Goal: Task Accomplishment & Management: Complete application form

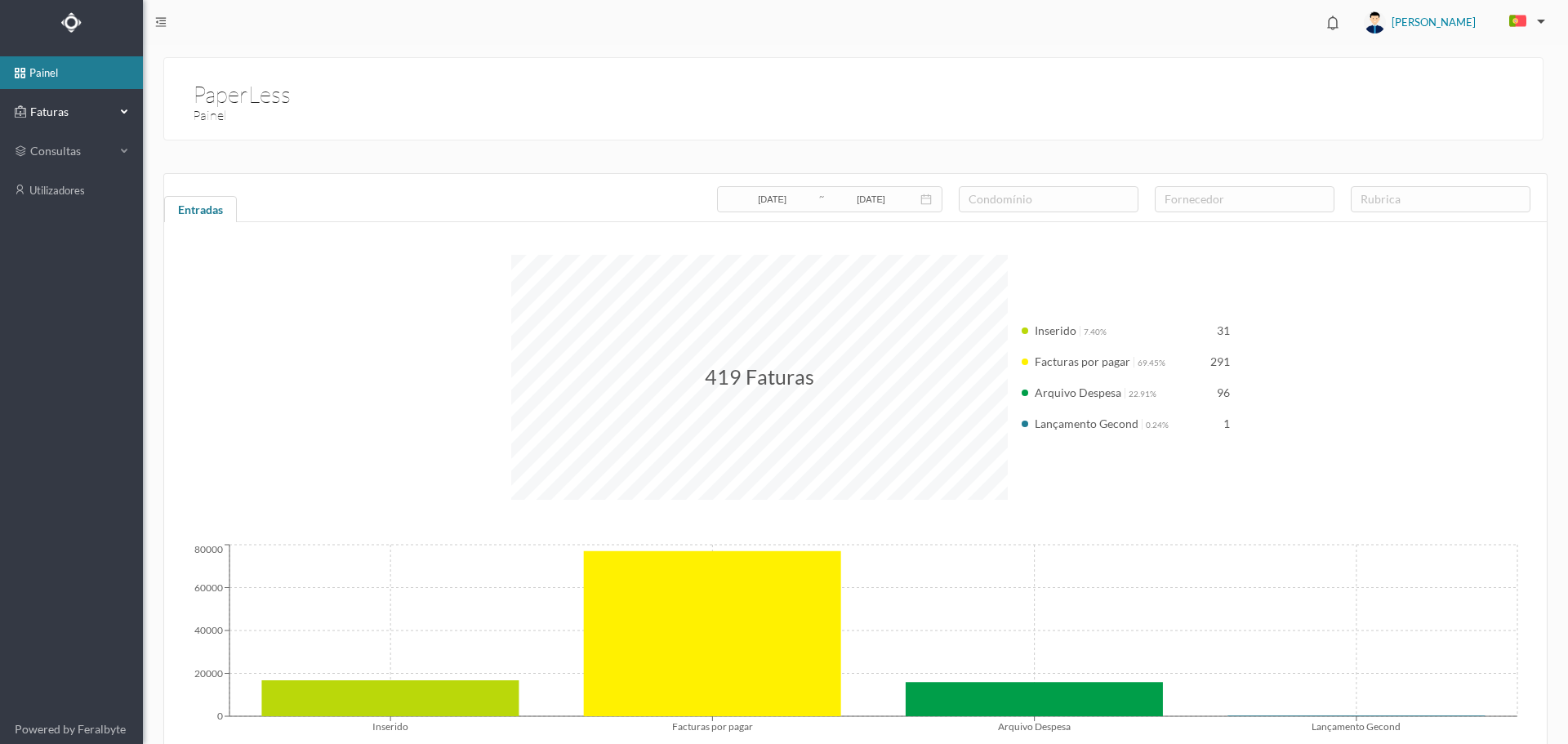
drag, startPoint x: 55, startPoint y: 111, endPoint x: 42, endPoint y: 126, distance: 19.8
click at [55, 111] on span "Faturas" at bounding box center [71, 111] width 90 height 17
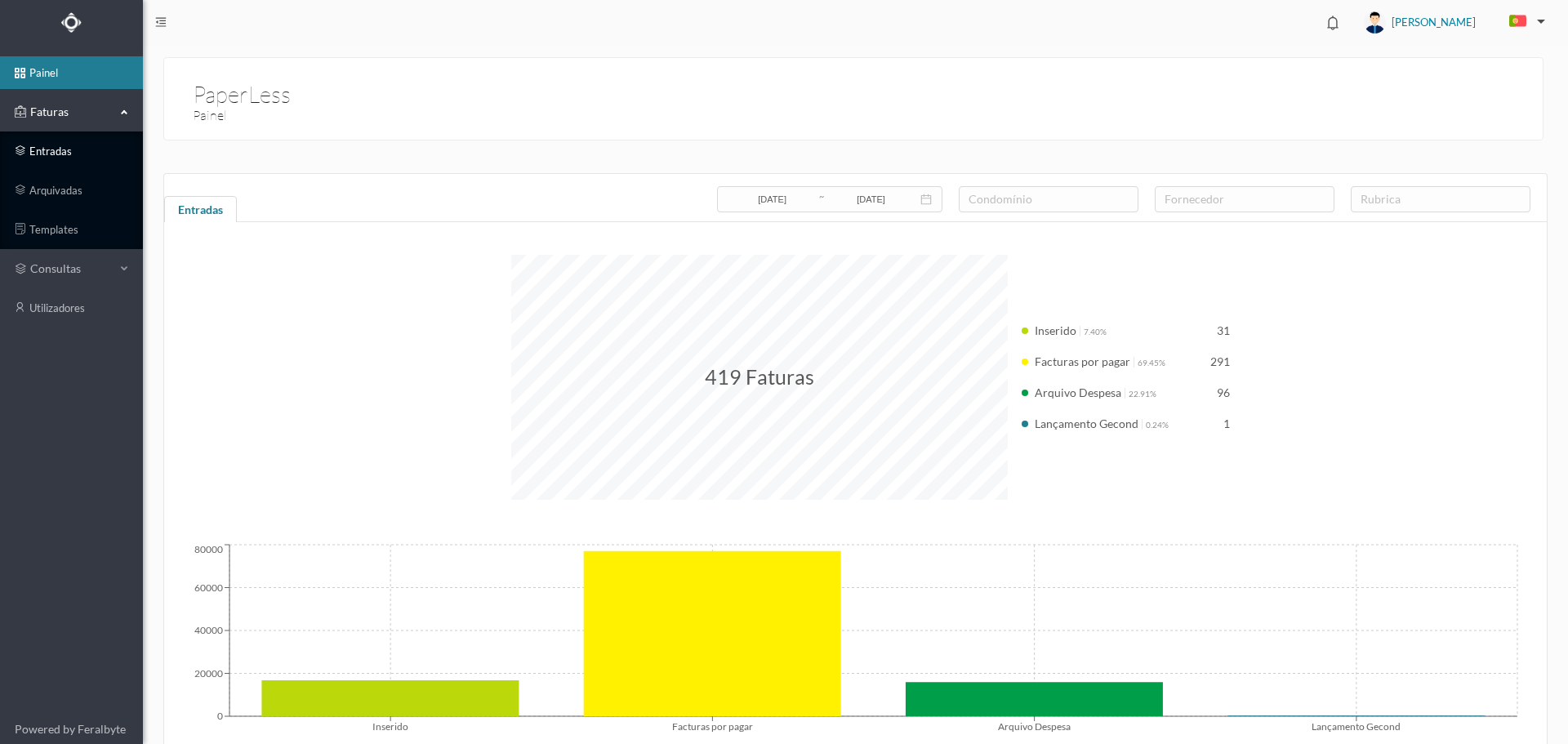
click at [35, 156] on link "entradas" at bounding box center [71, 151] width 143 height 33
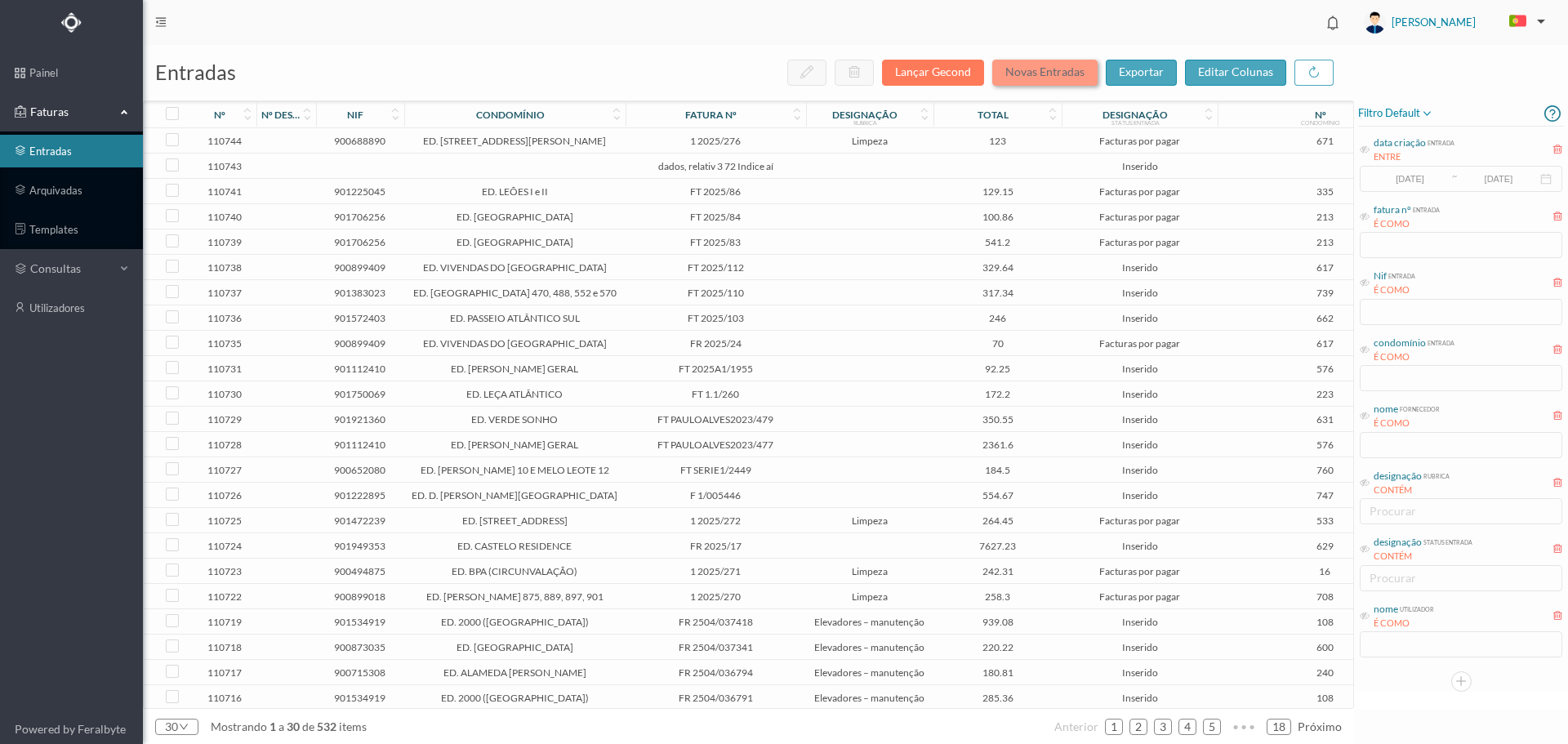
click at [1037, 74] on button "Novas Entradas" at bounding box center [1044, 73] width 105 height 27
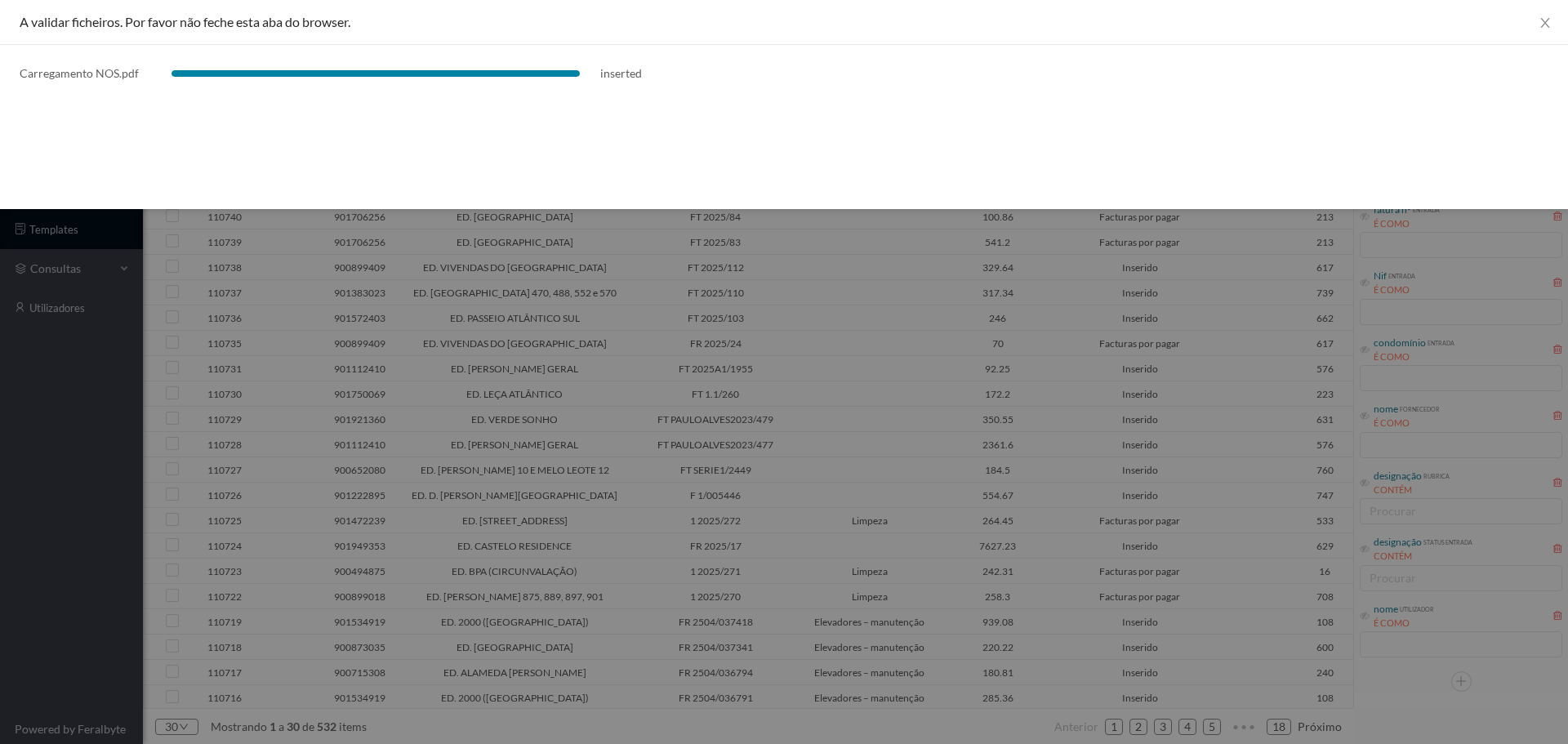
click at [733, 323] on div at bounding box center [784, 372] width 1568 height 744
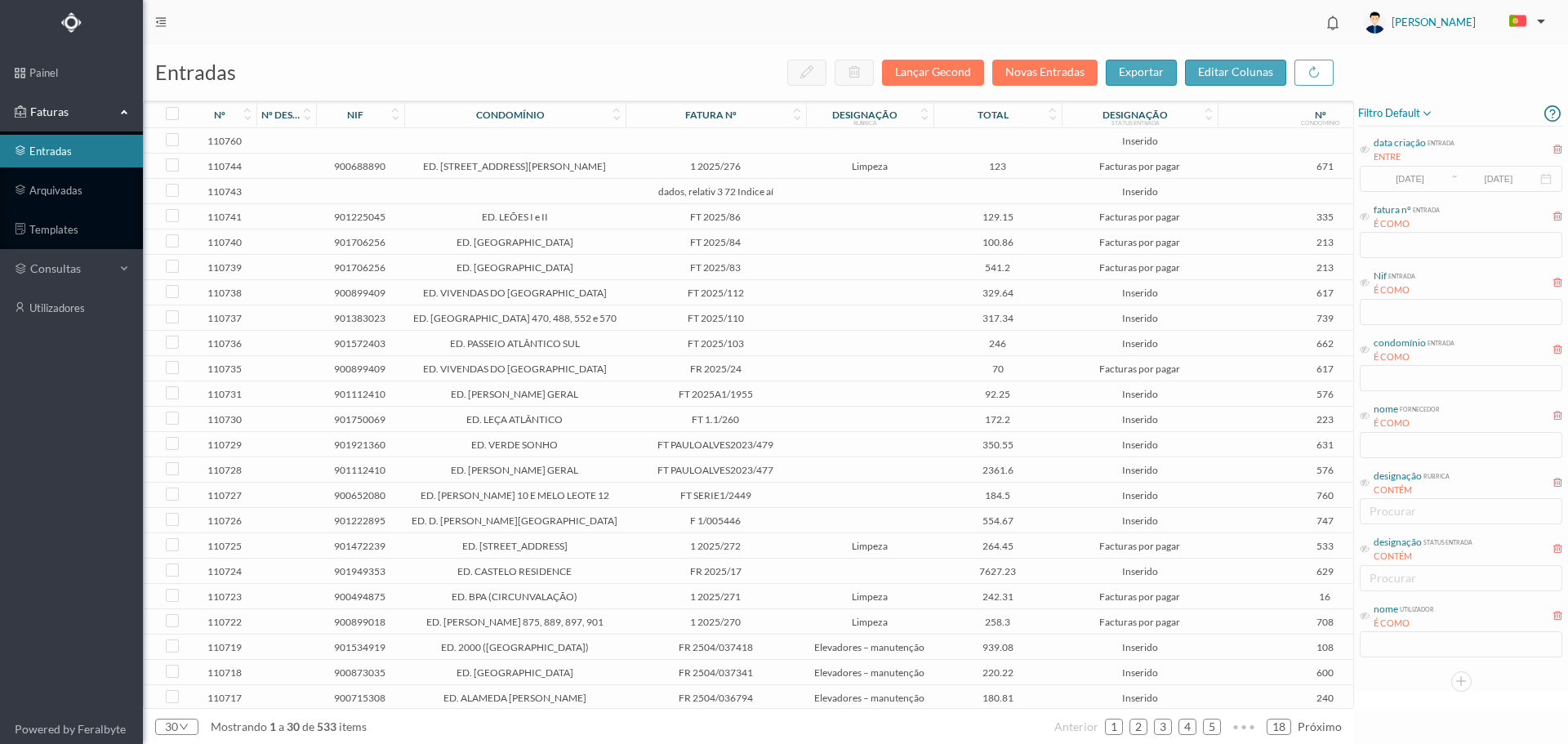
click at [817, 145] on td at bounding box center [870, 141] width 128 height 26
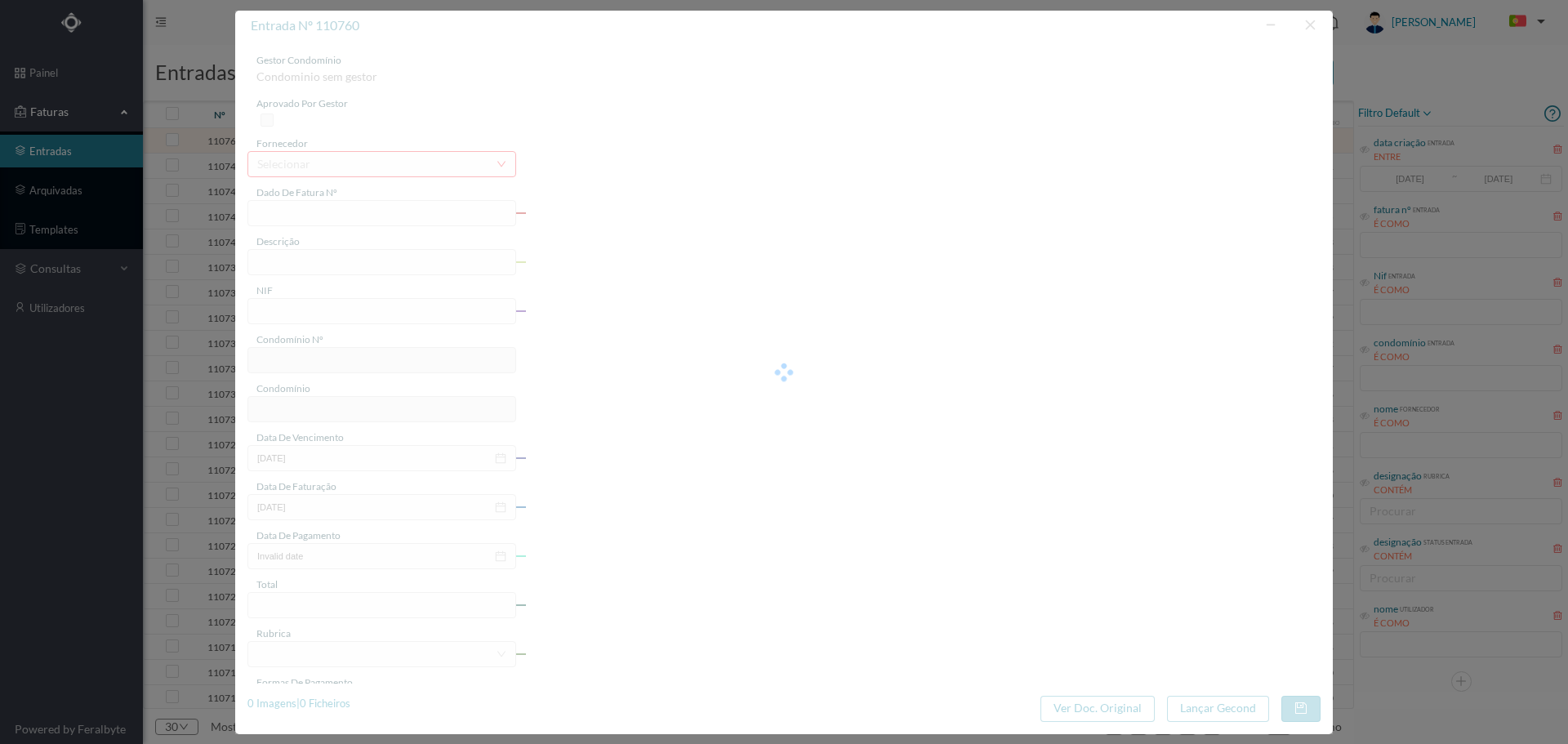
type input "0"
type input "Invalid date"
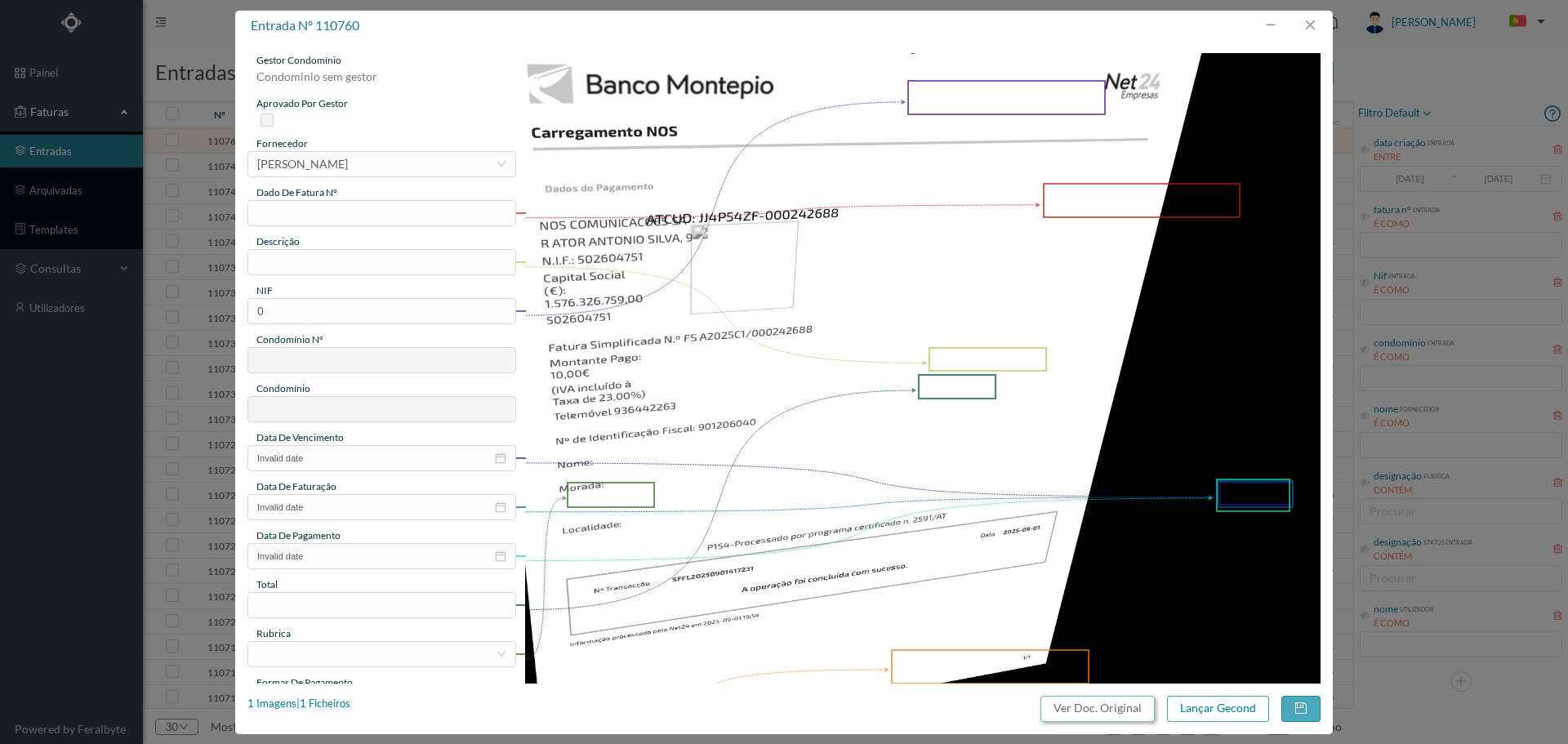
click at [1094, 711] on button "Ver Doc. Original" at bounding box center [1097, 709] width 114 height 27
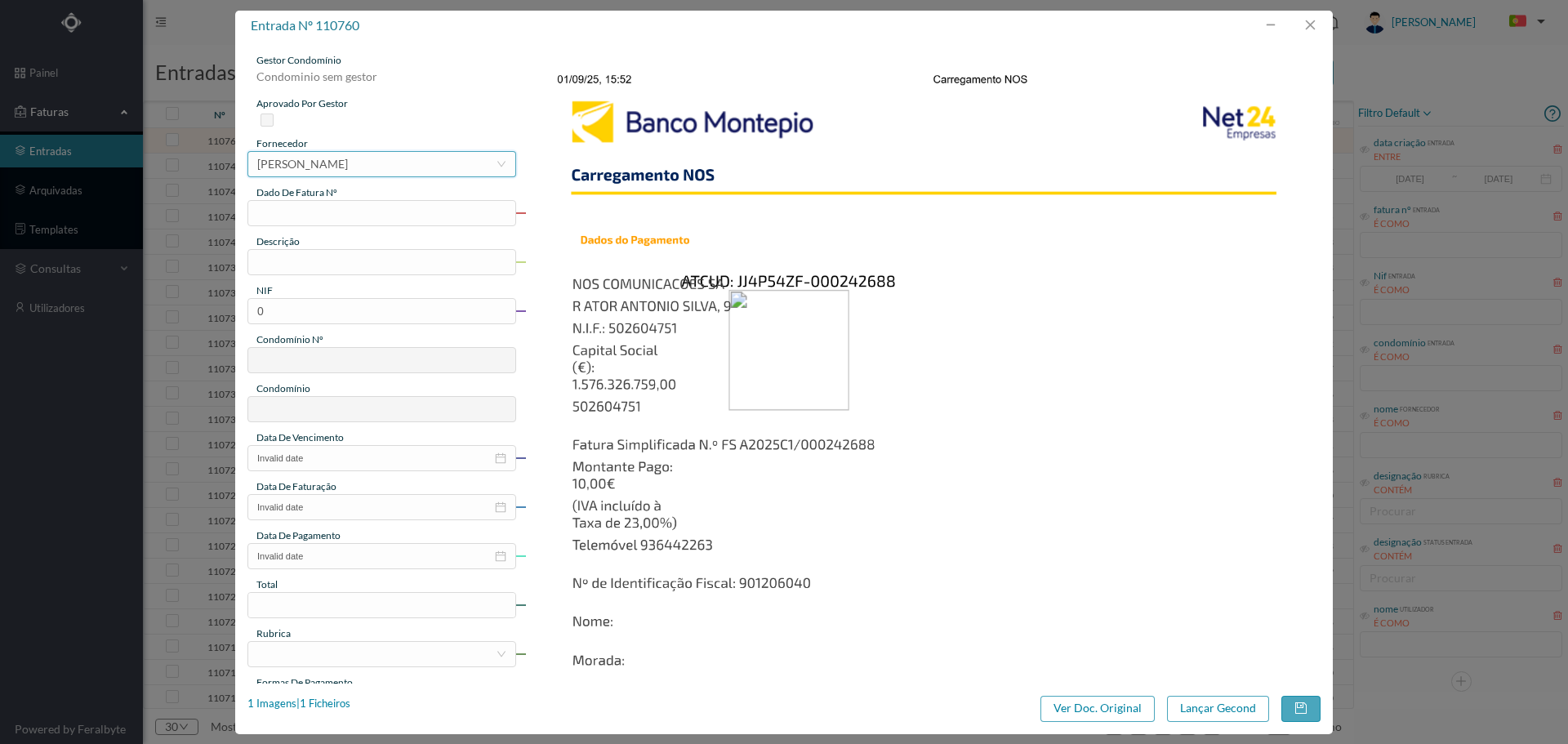
click at [348, 164] on div "[PERSON_NAME]" at bounding box center [302, 164] width 91 height 25
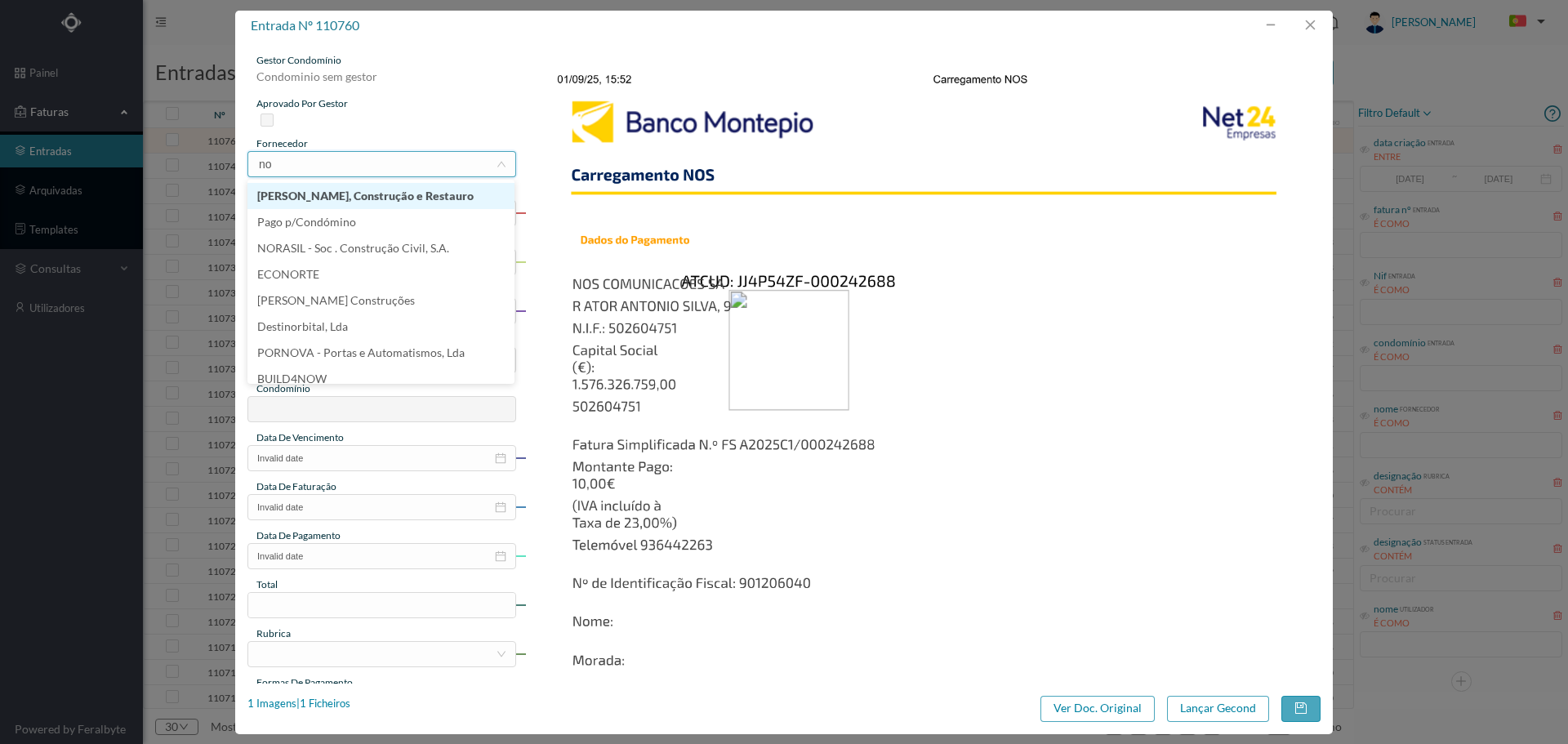
type input "nos"
click at [405, 189] on li "NOS COMUNICAÇÕES, LDA" at bounding box center [380, 196] width 267 height 27
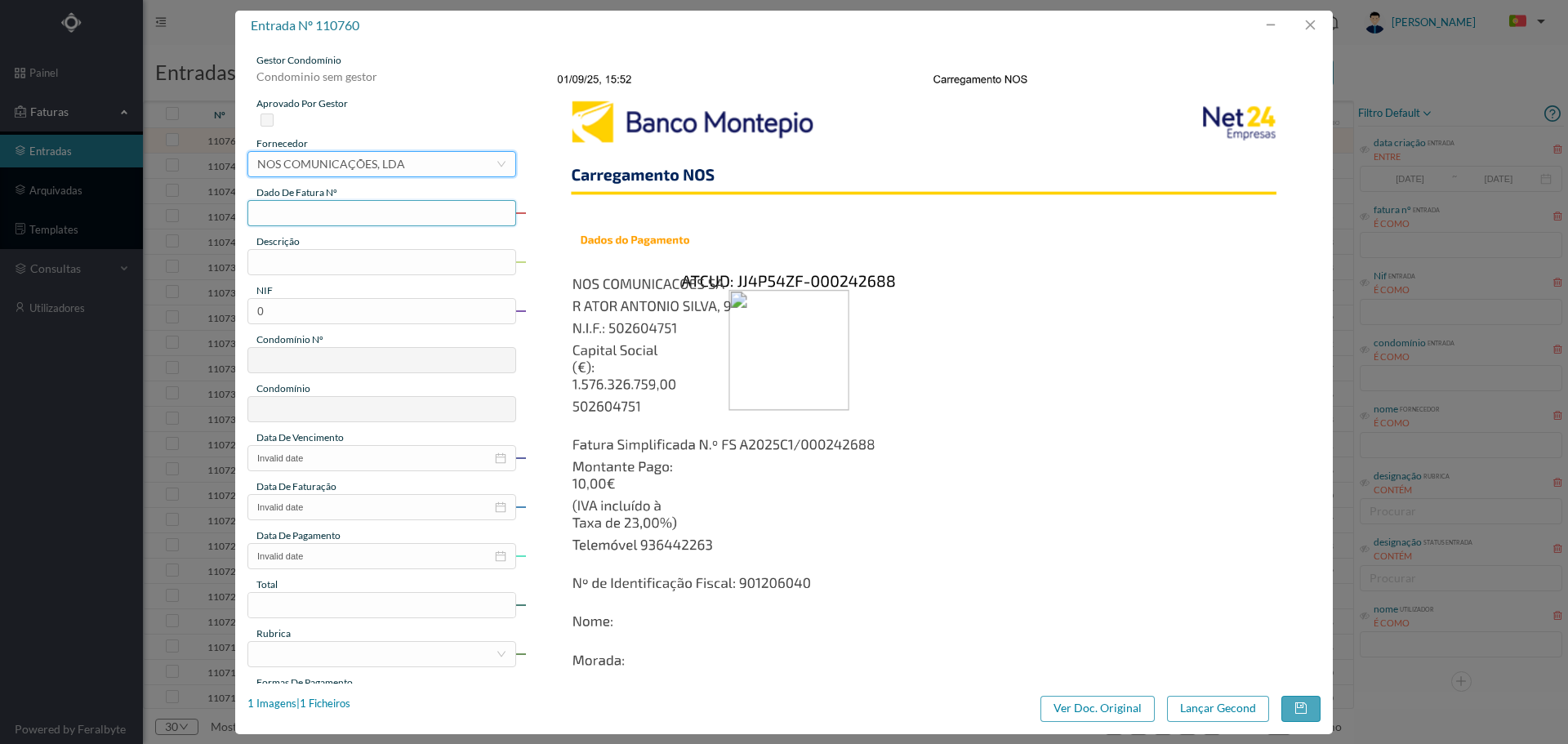
click at [398, 207] on input "text" at bounding box center [381, 213] width 269 height 27
type input "242688"
click at [373, 256] on input "Carre" at bounding box center [381, 262] width 269 height 27
type input "Carregamento telemovel"
drag, startPoint x: 392, startPoint y: 304, endPoint x: 246, endPoint y: 304, distance: 146.0
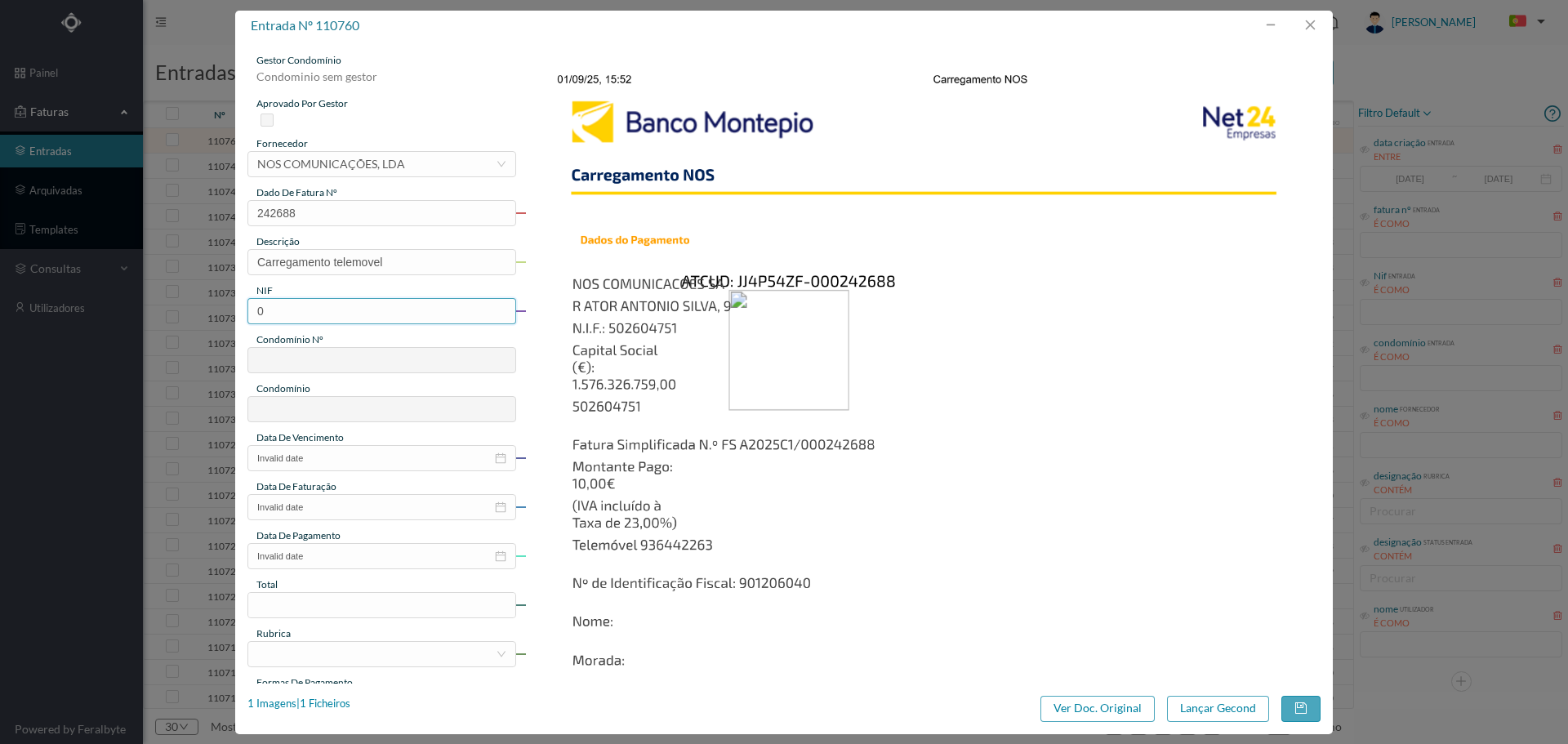
click at [246, 304] on div "gestor condomínio Condominio sem gestor aprovado por gestor fornecedor selecion…" at bounding box center [784, 362] width 1097 height 643
type input "901206040"
type input "564"
type input "ED. CONDOMÍNIO [GEOGRAPHIC_DATA]"
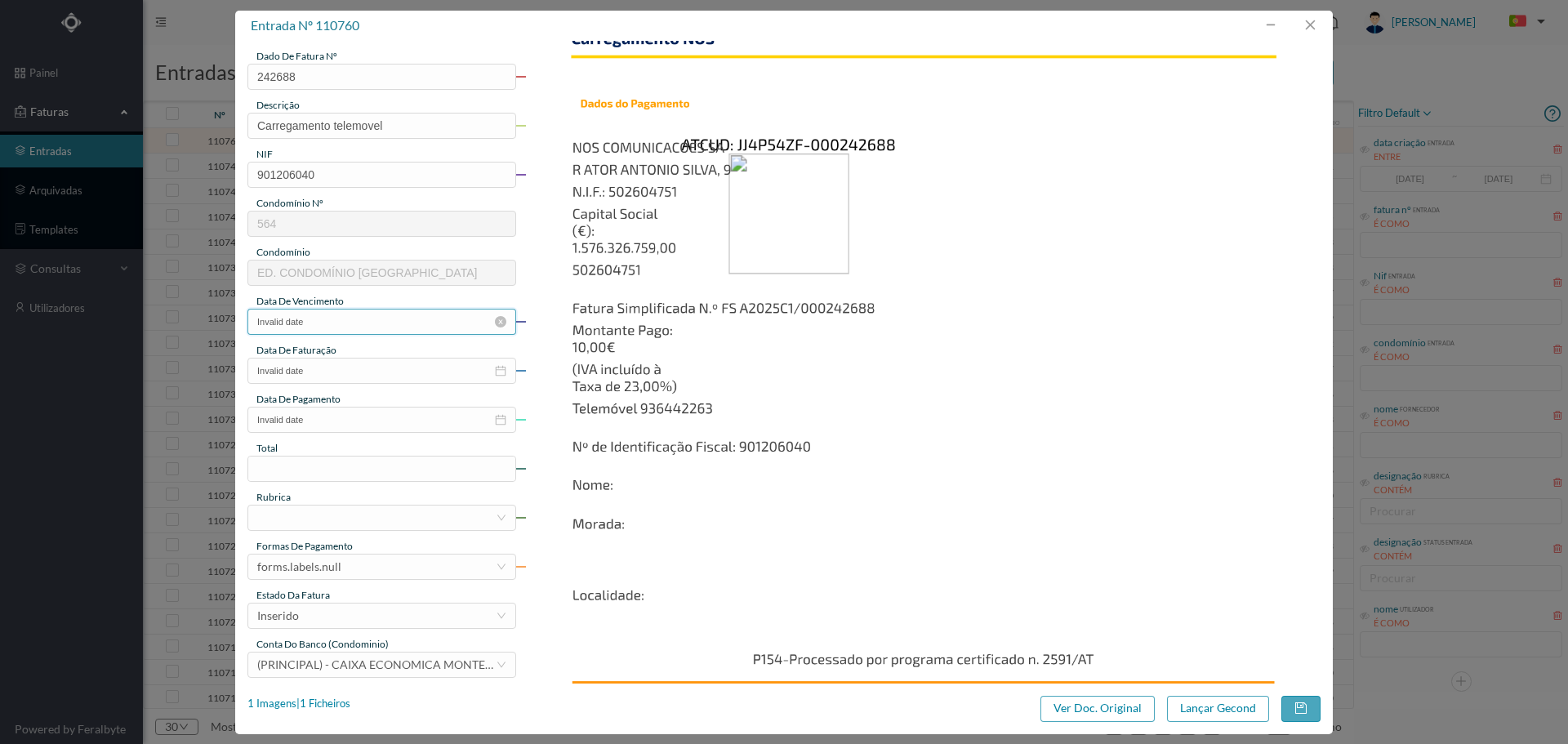
click at [322, 328] on input "Invalid date" at bounding box center [381, 321] width 269 height 27
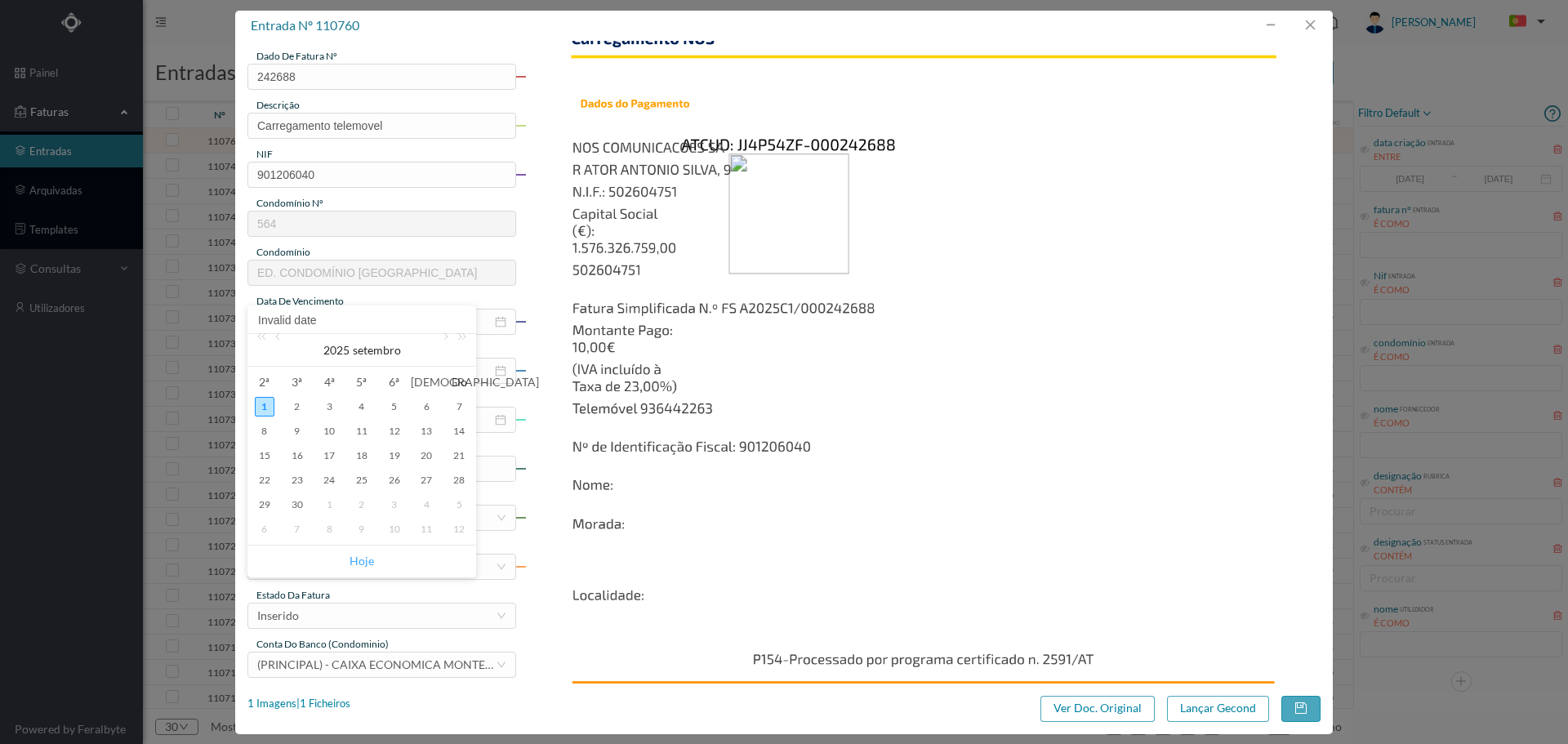
click at [367, 562] on link "Hoje" at bounding box center [361, 562] width 25 height 32
type input "[DATE]"
click at [317, 374] on input "Invalid date" at bounding box center [381, 371] width 269 height 27
click at [368, 608] on link "Hoje" at bounding box center [361, 611] width 25 height 32
type input "[DATE]"
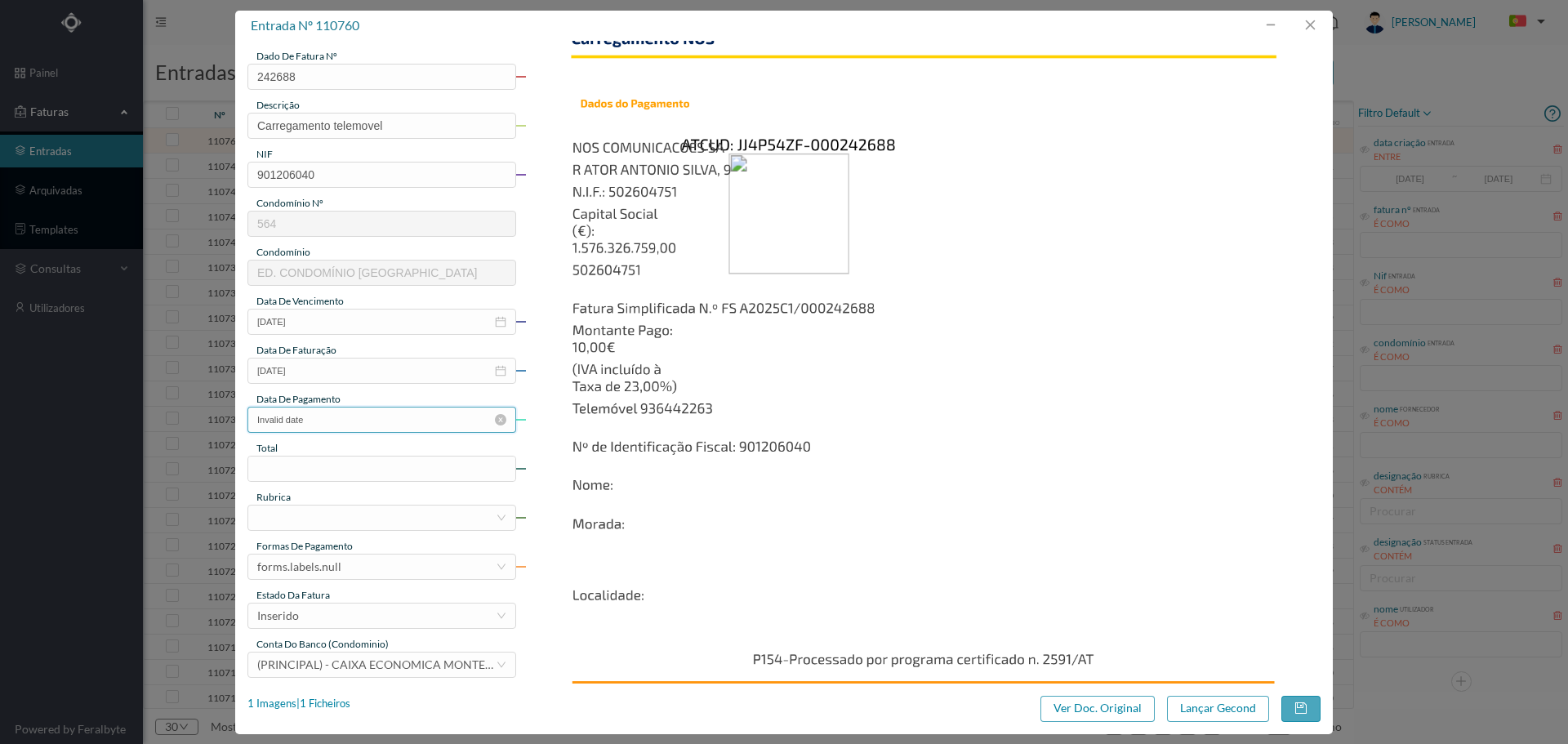
click at [354, 421] on input "Invalid date" at bounding box center [381, 420] width 269 height 27
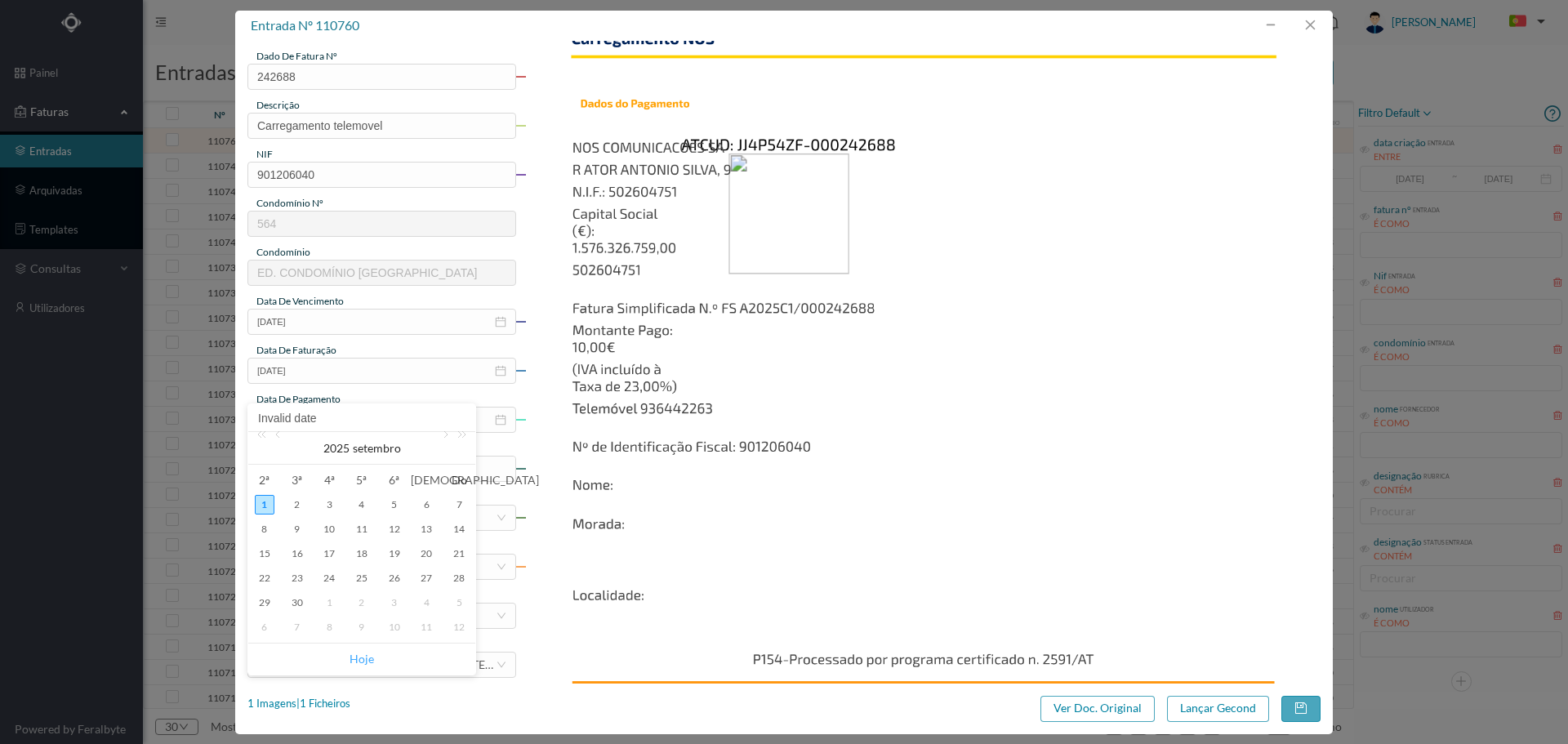
click at [360, 650] on link "Hoje" at bounding box center [361, 659] width 25 height 32
type input "[DATE]"
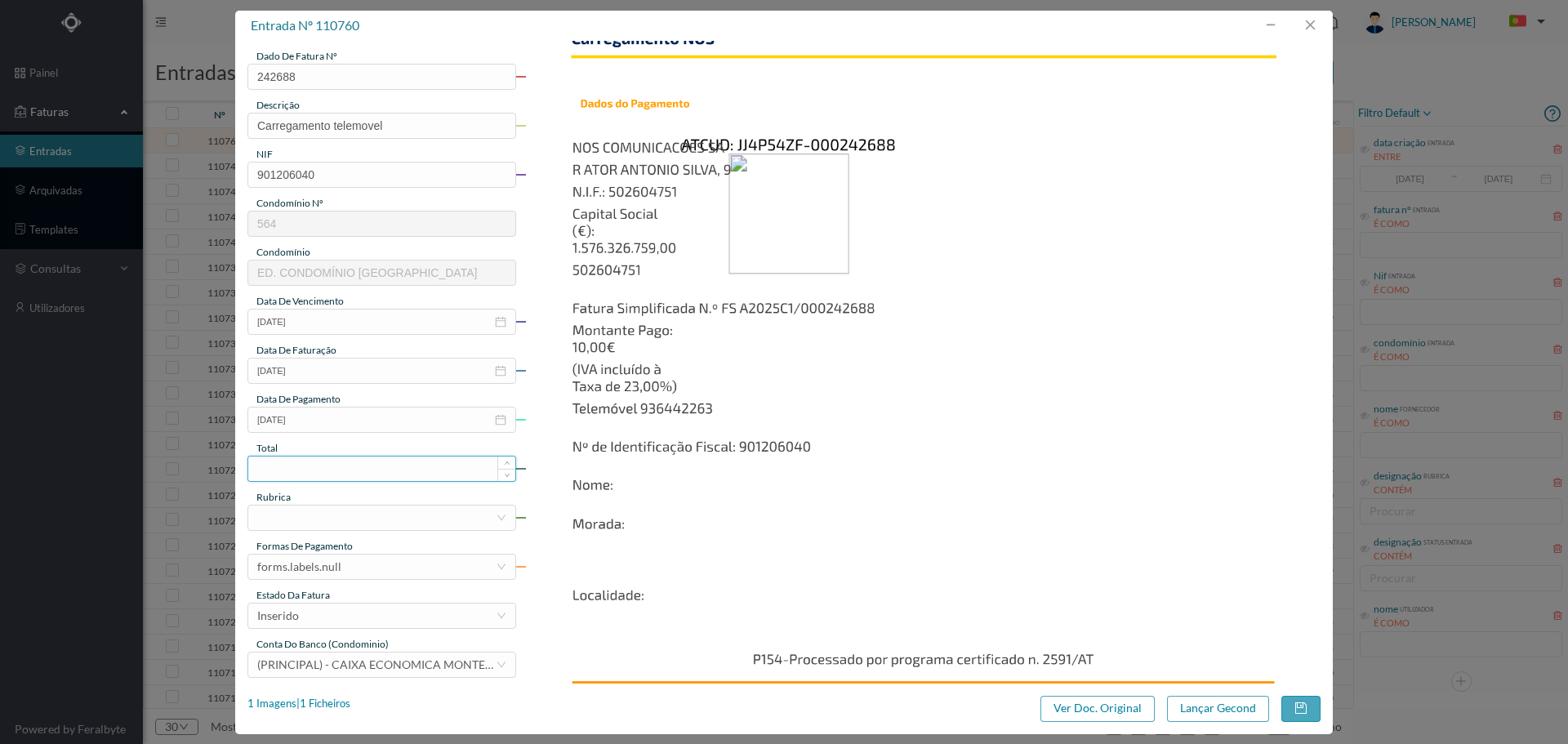
click at [323, 461] on input at bounding box center [381, 468] width 267 height 25
type input "10.00"
click at [340, 509] on div at bounding box center [376, 517] width 238 height 25
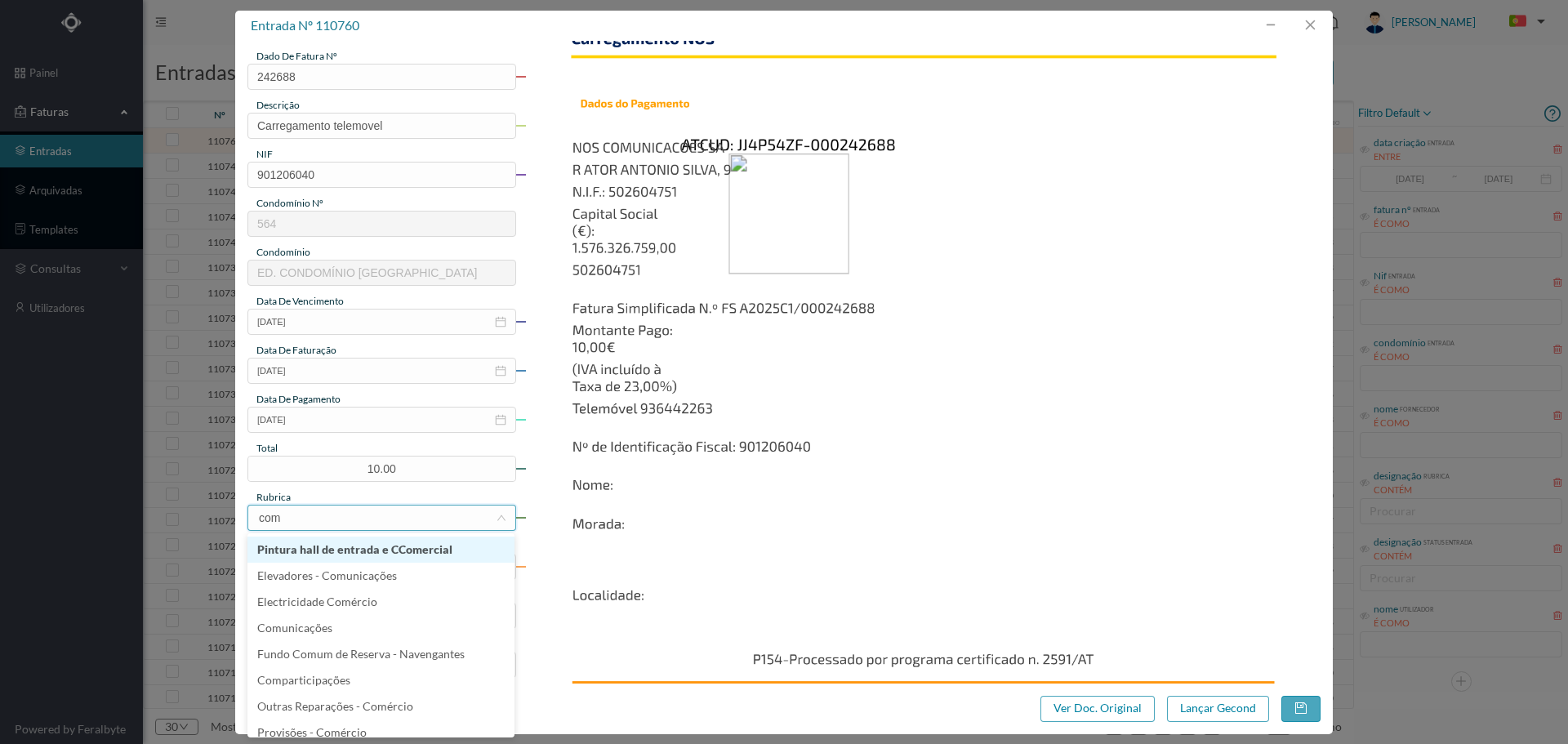
type input "comu"
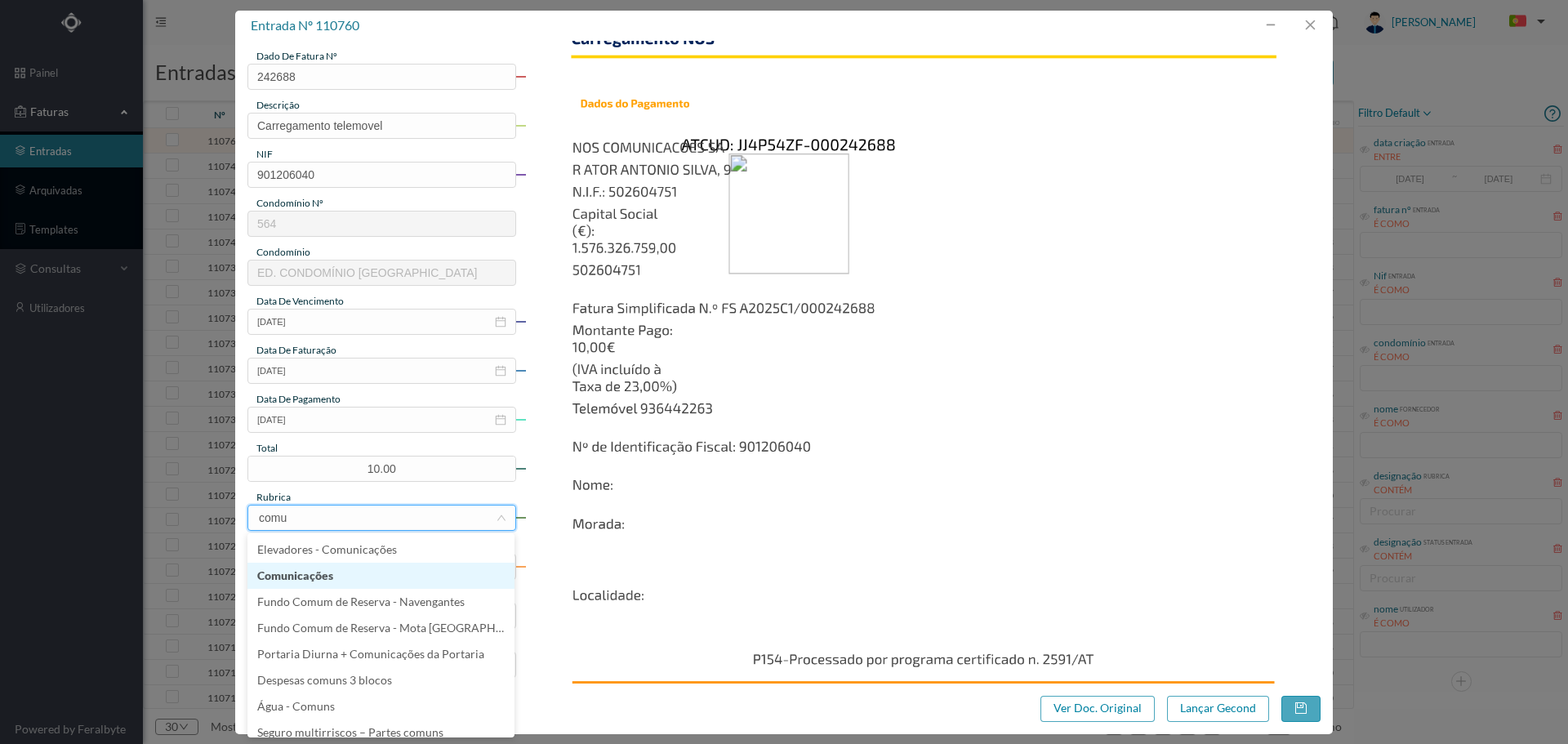
click at [353, 569] on li "Comunicações" at bounding box center [380, 575] width 267 height 27
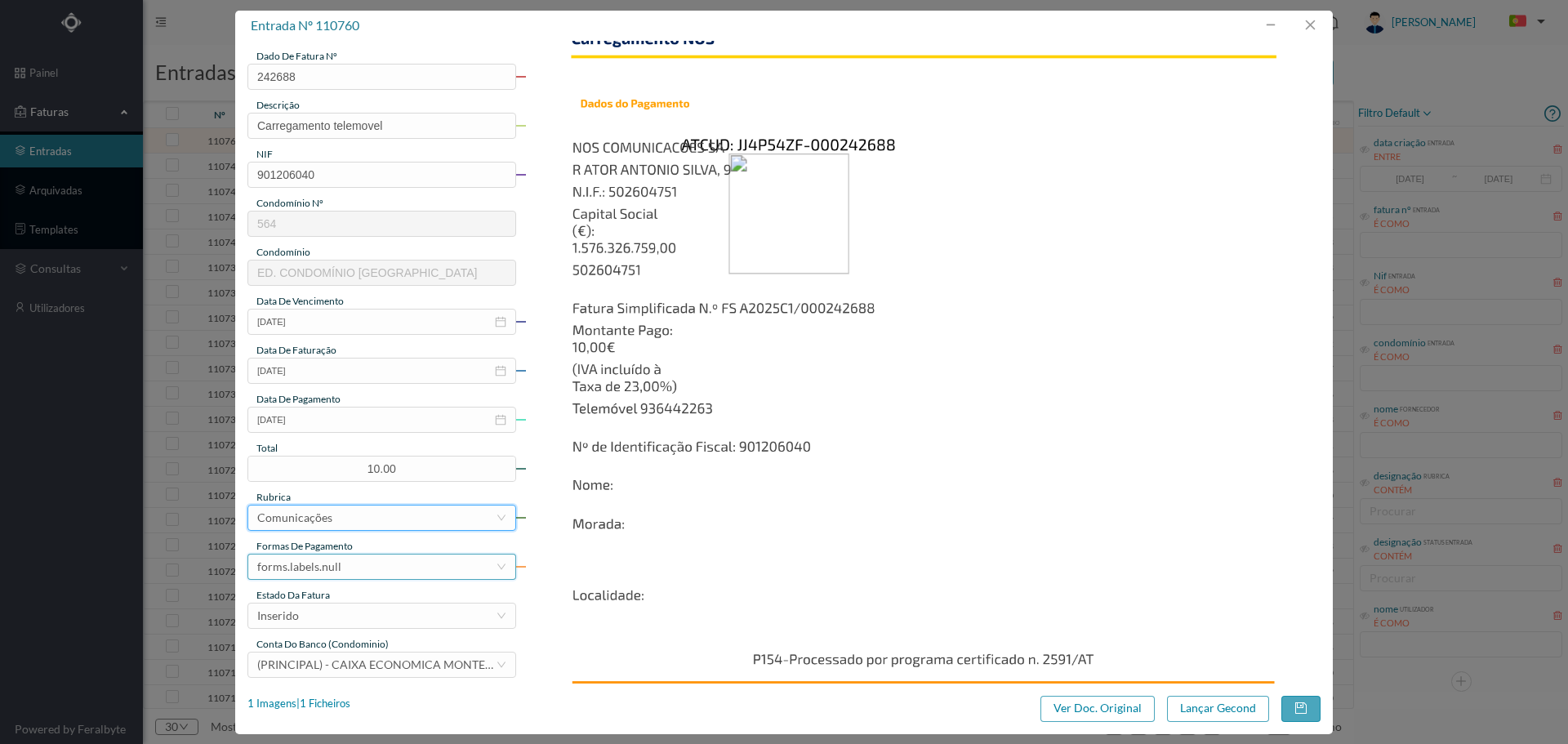
click at [392, 567] on div "forms.labels.null" at bounding box center [376, 567] width 238 height 25
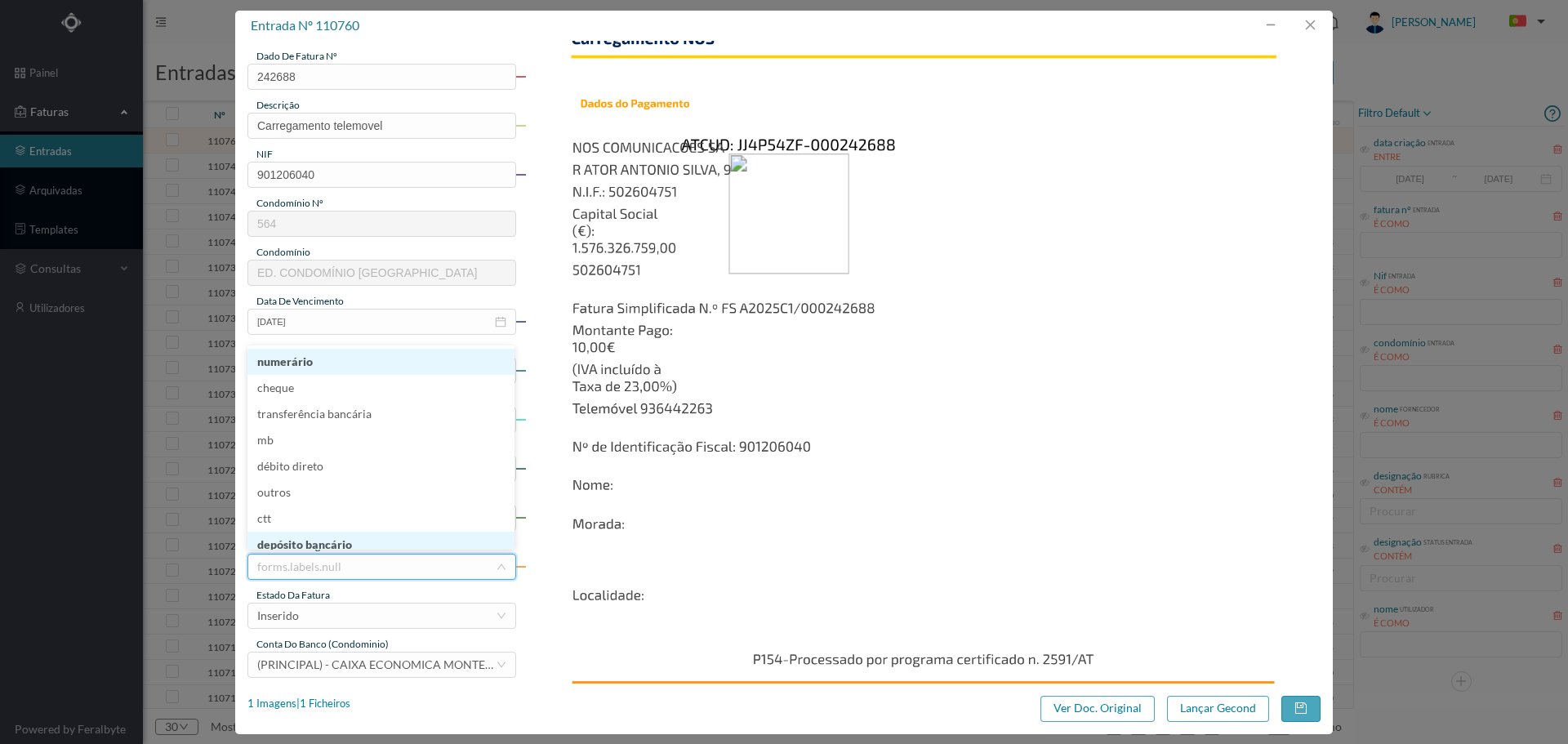
scroll to position [8, 0]
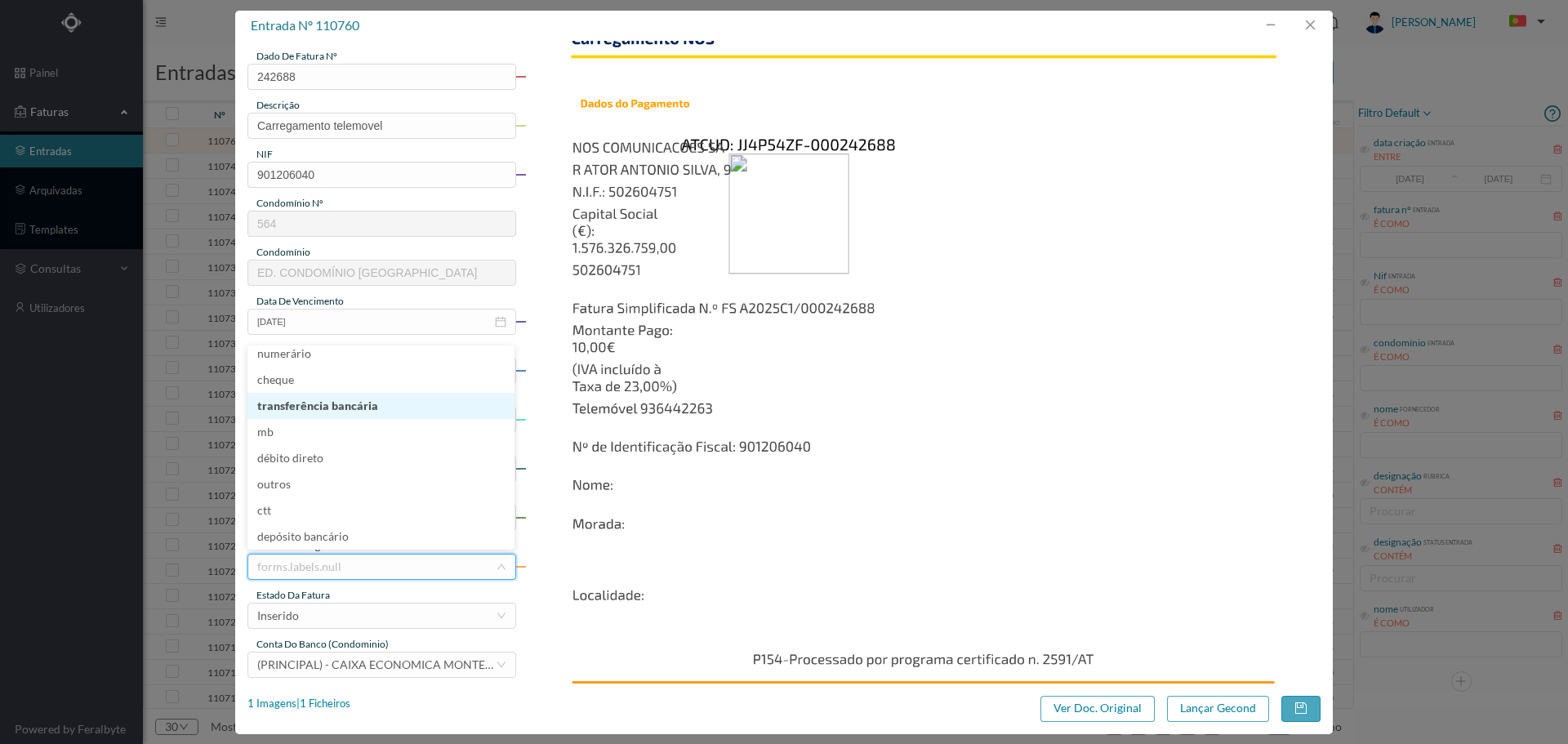
click at [332, 398] on li "transferência bancária" at bounding box center [380, 406] width 267 height 27
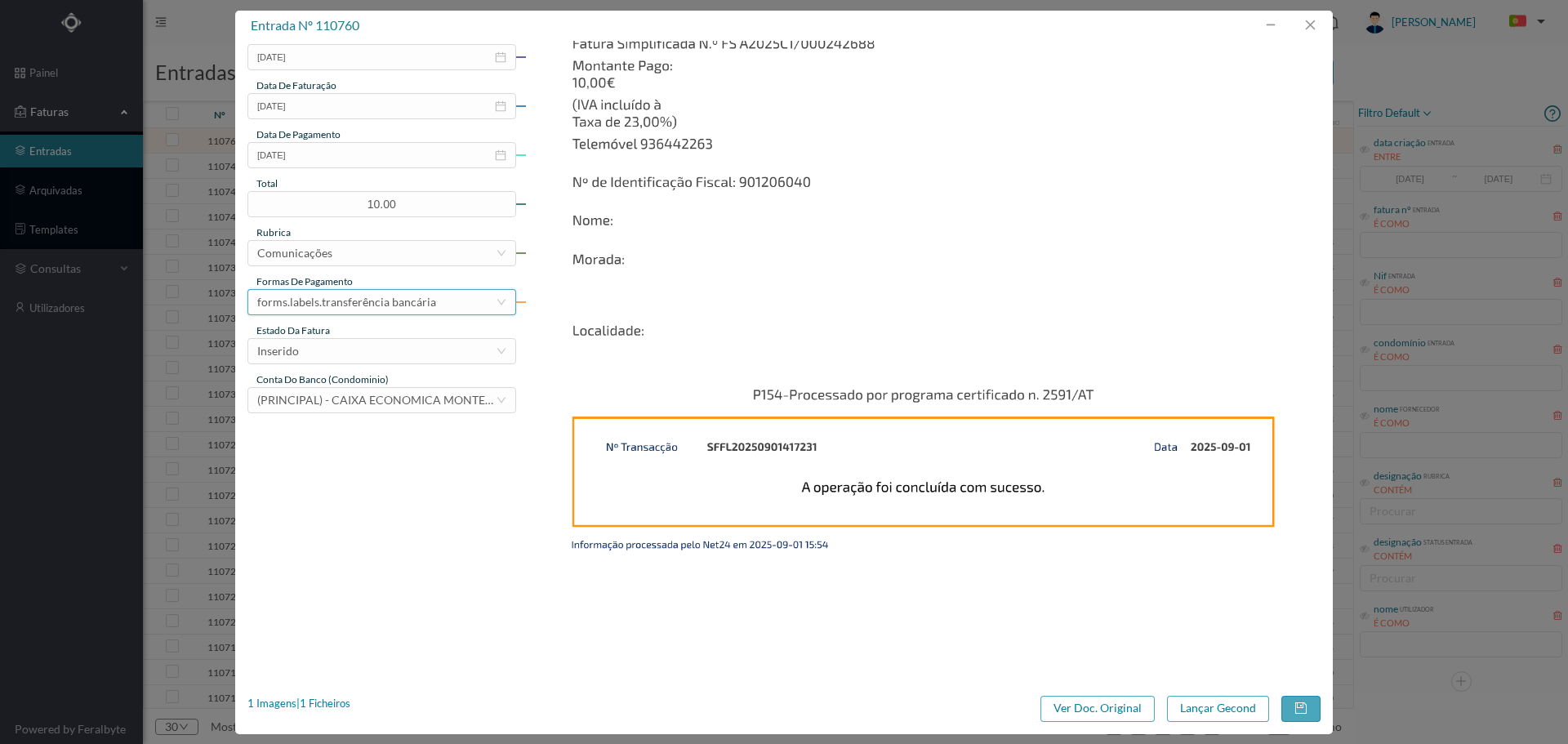
scroll to position [409, 0]
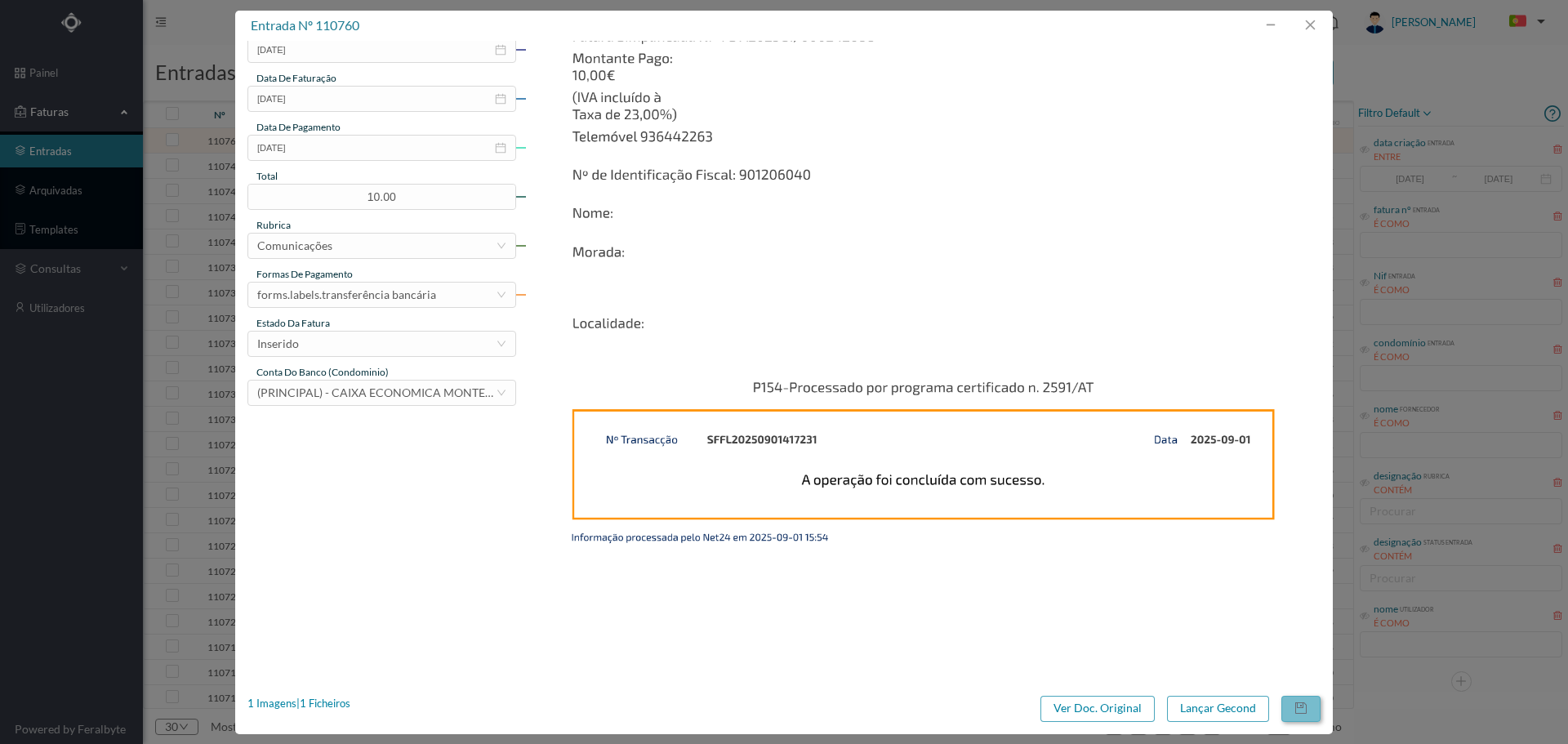
click at [1307, 710] on button "button" at bounding box center [1301, 709] width 39 height 27
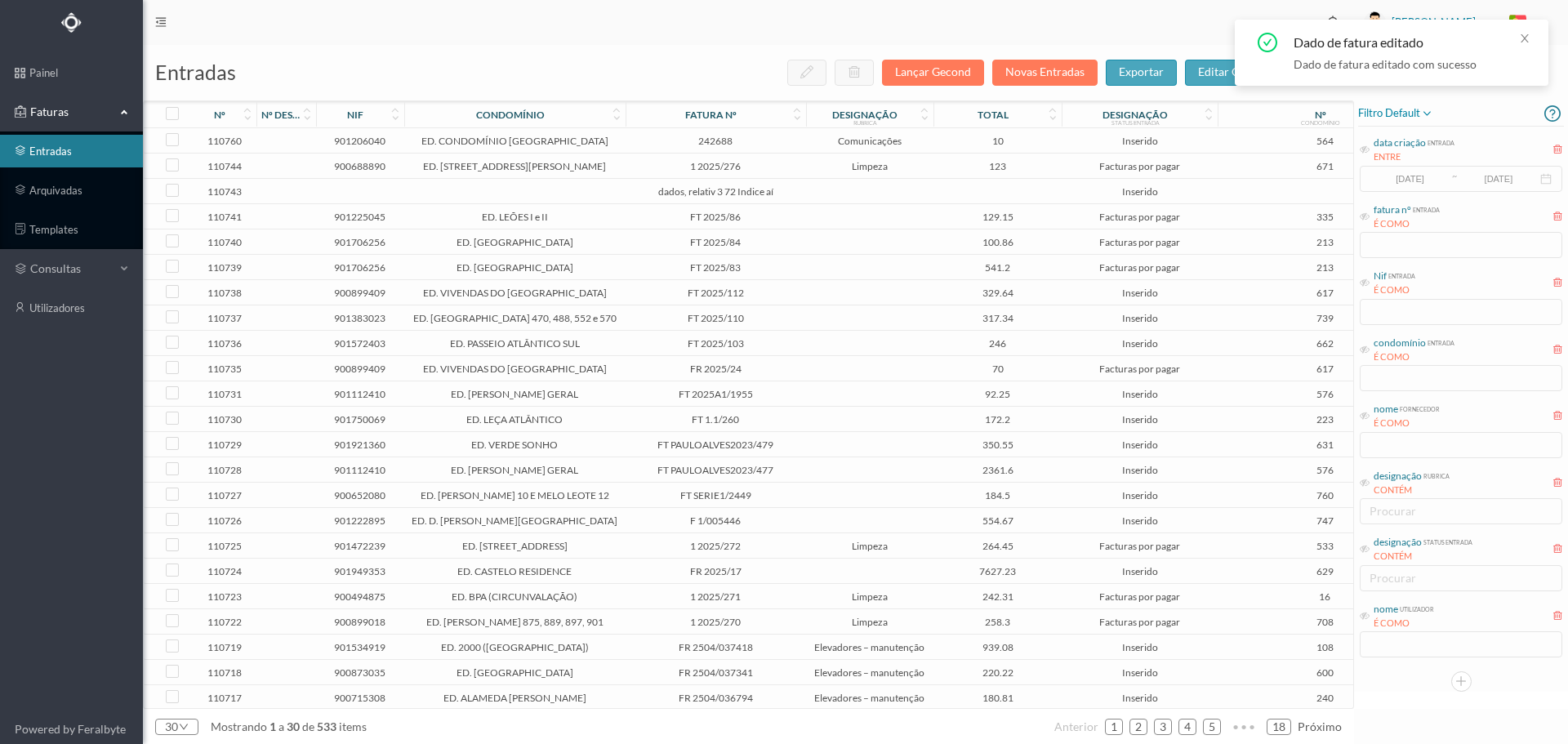
click at [962, 137] on span "10" at bounding box center [998, 141] width 120 height 12
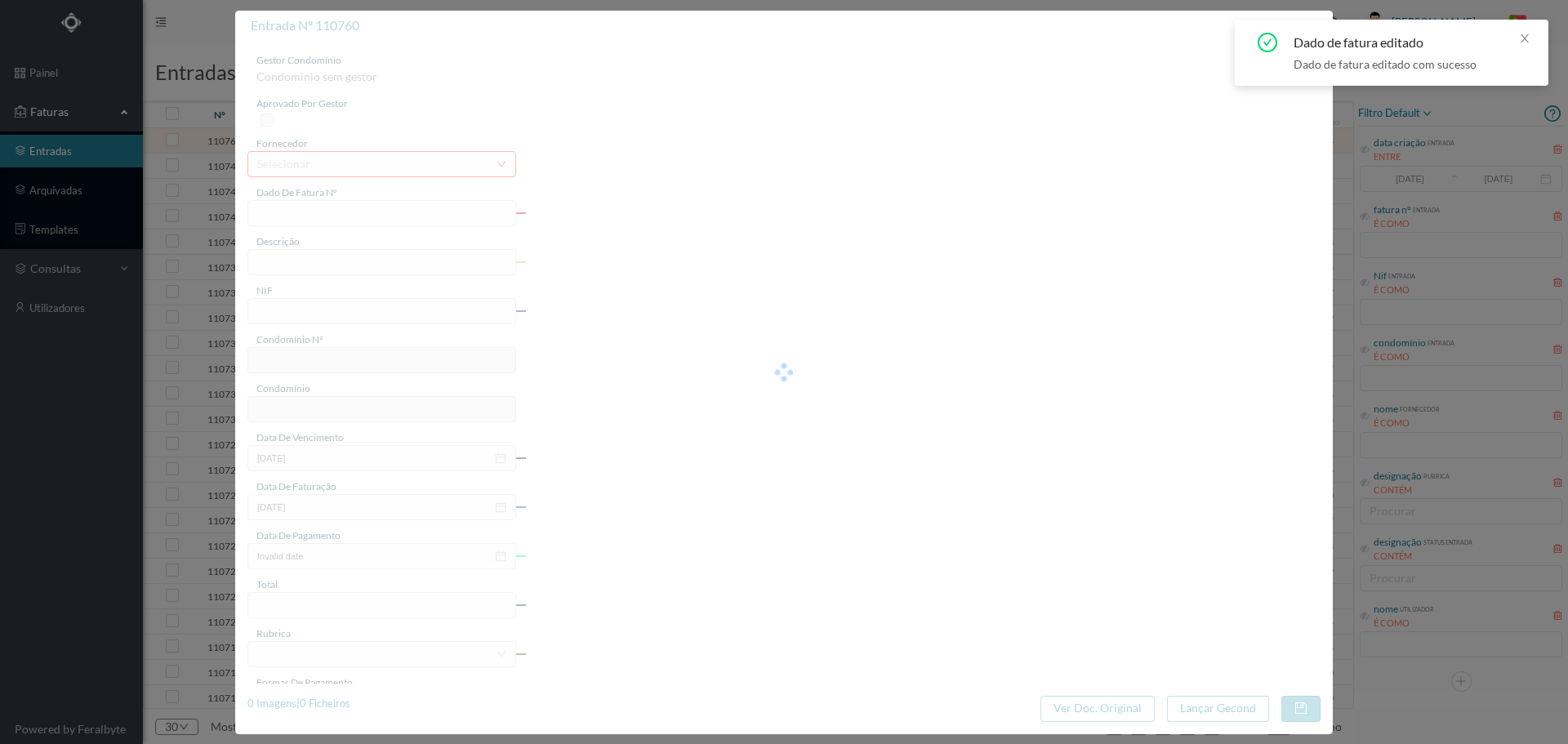
type input "242688"
type input "Carregamento telemovel"
type input "901206040"
type input "[DATE]"
type input "10.00"
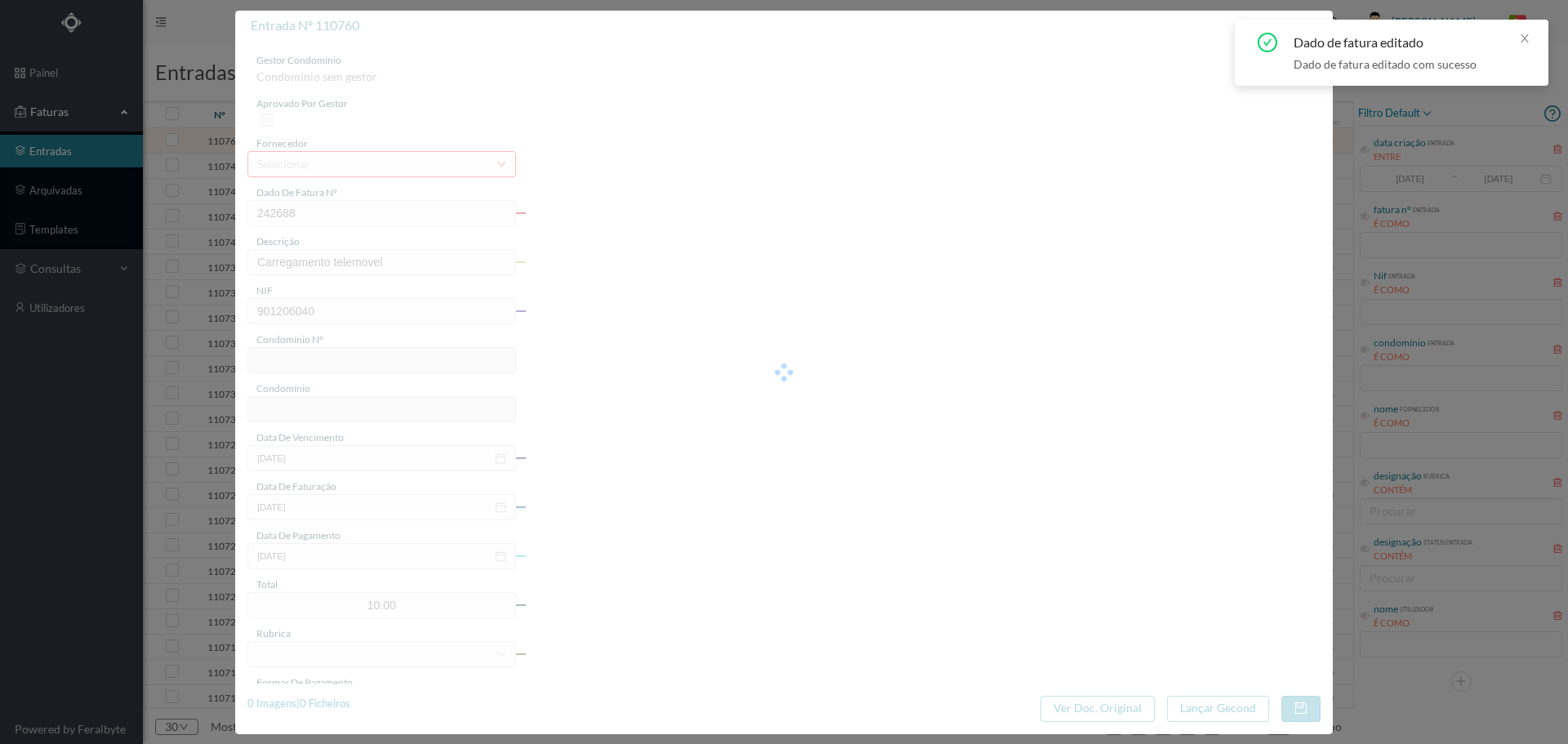
type input "564"
type input "ED. CONDOMÍNIO [GEOGRAPHIC_DATA]"
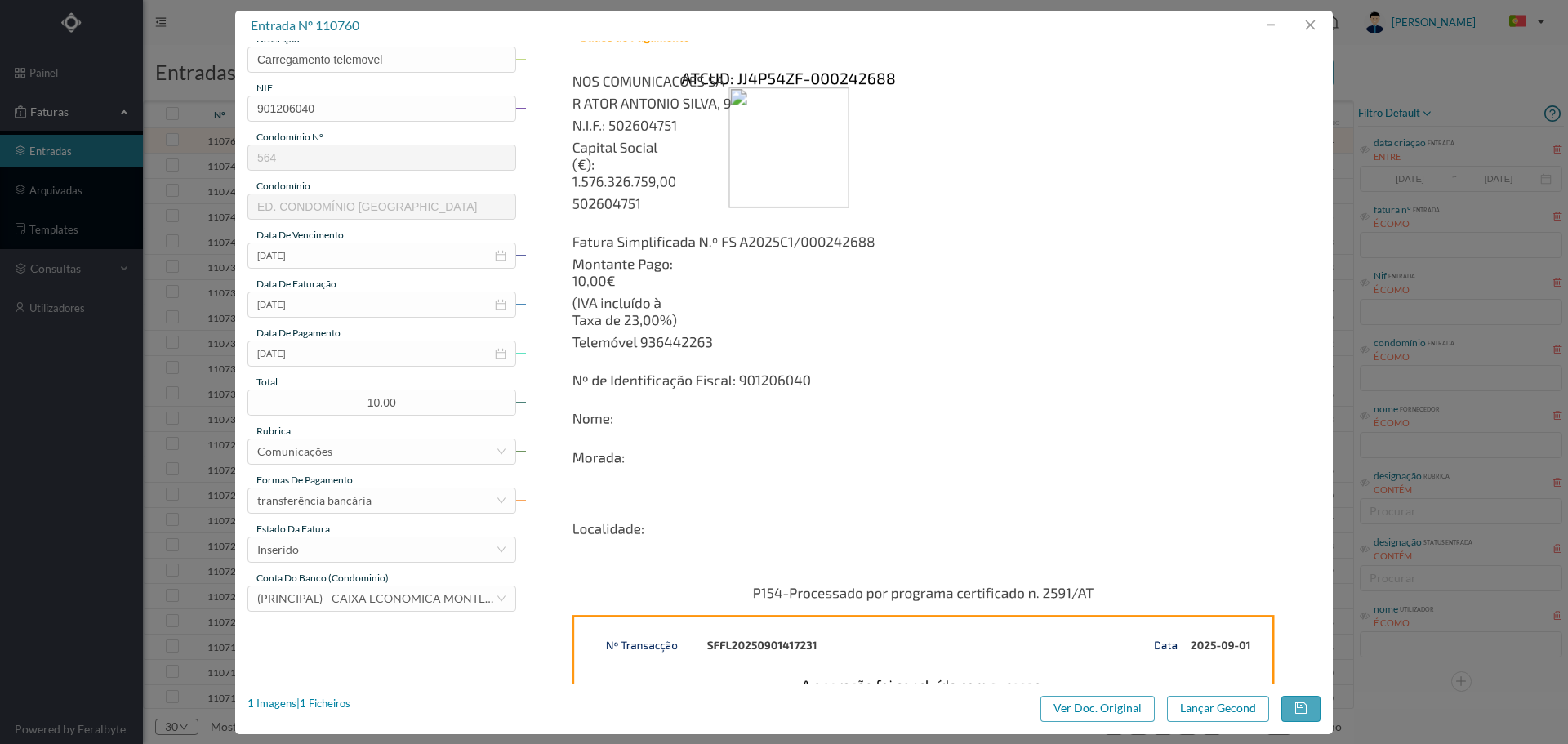
scroll to position [272, 0]
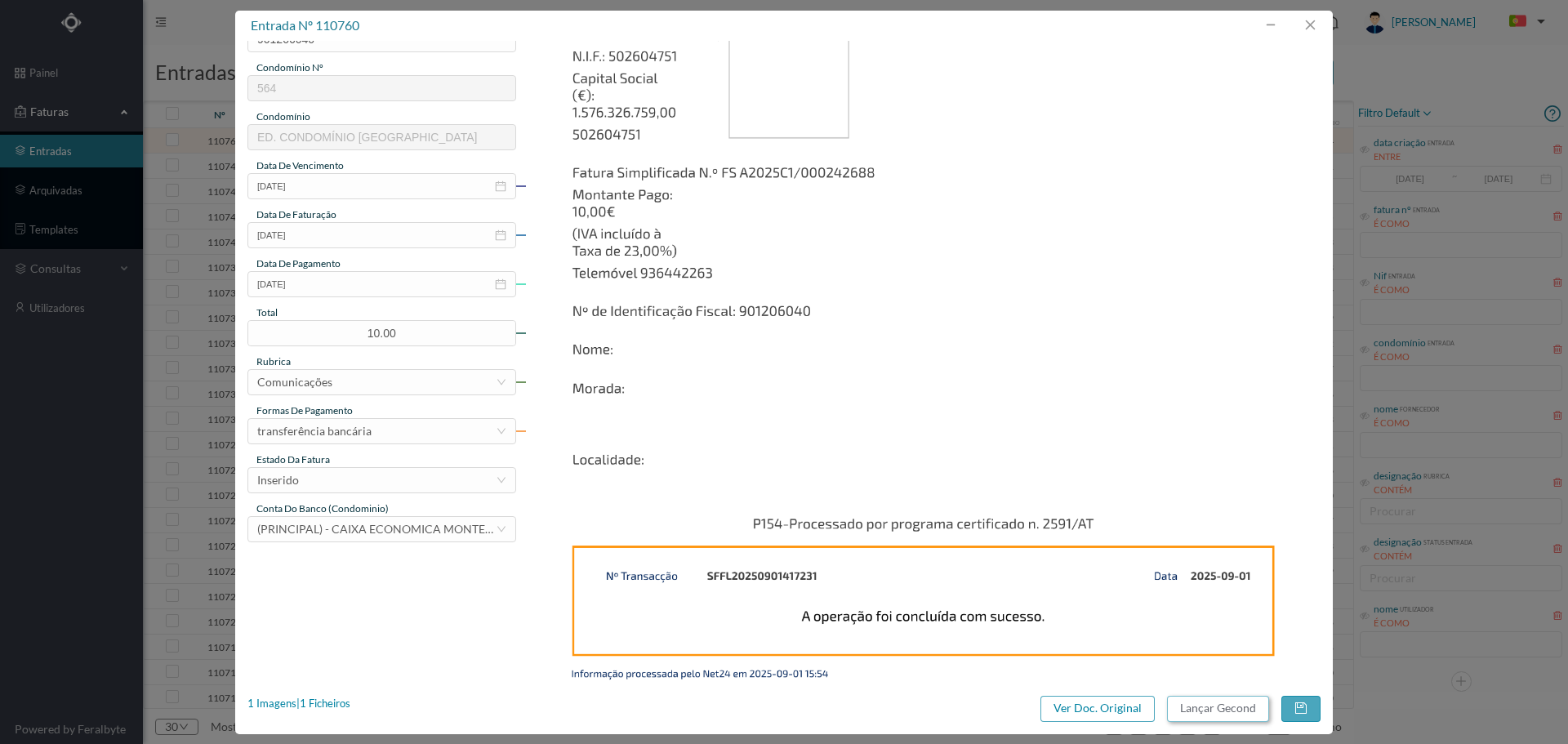
click at [1227, 712] on button "Lançar Gecond" at bounding box center [1218, 709] width 102 height 27
